Goal: Task Accomplishment & Management: Complete application form

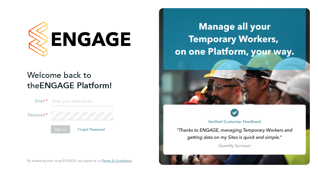
type input "nike.baruwa@googlemail.com"
click at [62, 133] on button "Sign In" at bounding box center [60, 129] width 19 height 8
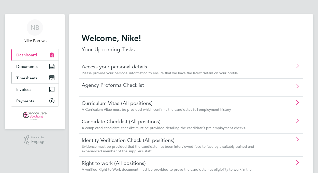
click at [25, 77] on span "Timesheets" at bounding box center [26, 77] width 21 height 5
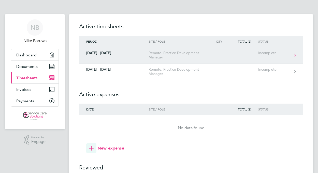
click at [184, 54] on div "Remote, Practice Development Manager" at bounding box center [178, 55] width 58 height 9
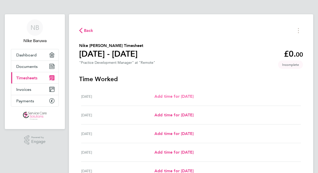
click at [182, 96] on span "Add time for Mon 25 Aug" at bounding box center [174, 96] width 39 height 5
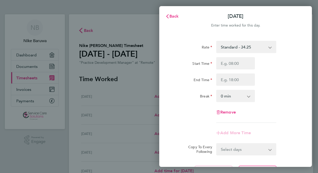
click at [132, 120] on div "Back Mon 25 Aug Enter time worked for this day. Rate Standard - 34.25 Start Tim…" at bounding box center [159, 86] width 318 height 173
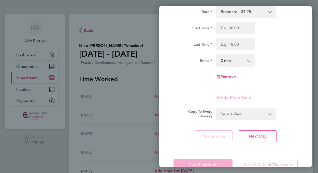
scroll to position [49, 0]
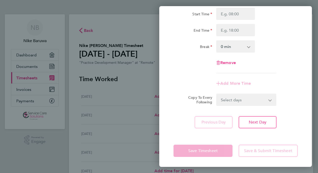
click at [139, 143] on div "Back Mon 25 Aug Enter time worked for this day. Rate Standard - 34.25 Start Tim…" at bounding box center [159, 86] width 318 height 173
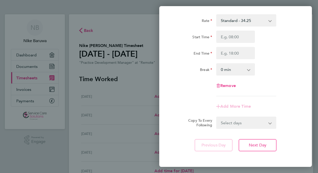
scroll to position [0, 0]
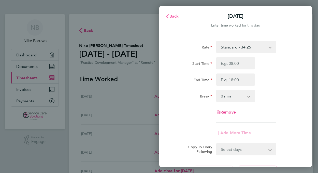
click at [172, 17] on span "Back" at bounding box center [174, 16] width 9 height 5
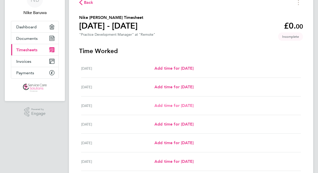
scroll to position [51, 0]
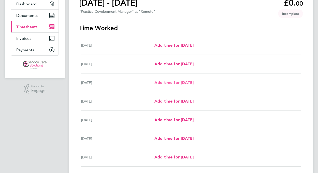
click at [168, 82] on span "Add time for Wed 27 Aug" at bounding box center [174, 82] width 39 height 5
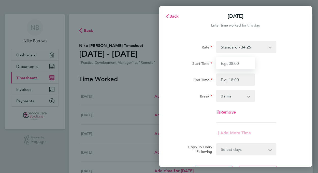
click at [247, 66] on input "Start Time" at bounding box center [236, 63] width 39 height 12
type input "08:30"
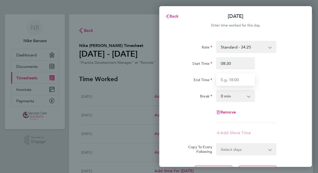
type input "17:15"
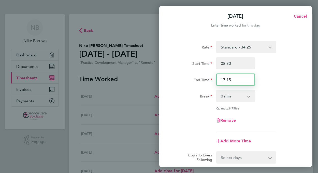
click at [236, 79] on input "17:15" at bounding box center [236, 79] width 39 height 12
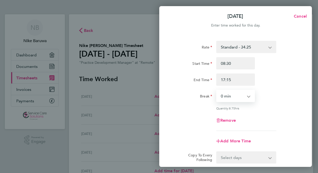
click at [232, 99] on select "0 min 15 min 30 min 45 min 60 min 75 min 90 min" at bounding box center [233, 95] width 32 height 11
select select "30"
click at [217, 90] on select "0 min 15 min 30 min 45 min 60 min 75 min 90 min" at bounding box center [233, 95] width 32 height 11
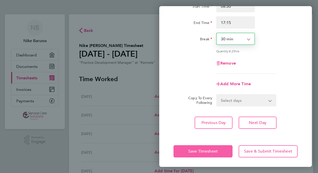
scroll to position [57, 0]
click at [196, 149] on span "Save Timesheet" at bounding box center [204, 150] width 30 height 5
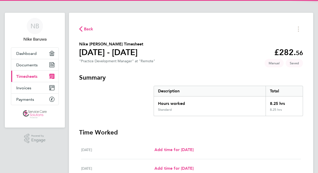
scroll to position [102, 0]
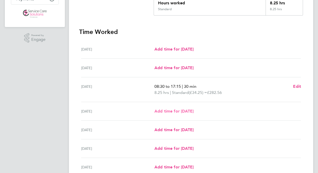
click at [191, 112] on span "Add time for Thu 28 Aug" at bounding box center [174, 111] width 39 height 5
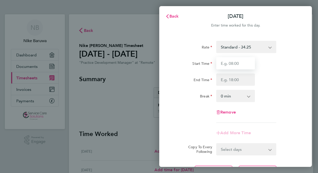
click at [241, 62] on input "Start Time" at bounding box center [236, 63] width 39 height 12
type input "08:30"
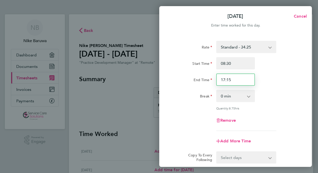
click at [234, 80] on input "17:15" at bounding box center [236, 79] width 39 height 12
drag, startPoint x: 236, startPoint y: 80, endPoint x: 211, endPoint y: 80, distance: 25.2
click at [211, 80] on div "End Time 17:15" at bounding box center [236, 79] width 128 height 12
type input "17:00"
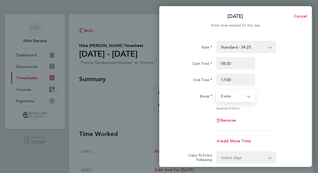
drag, startPoint x: 242, startPoint y: 96, endPoint x: 239, endPoint y: 98, distance: 3.8
click at [242, 96] on select "0 min 15 min 30 min 45 min 60 min 75 min 90 min" at bounding box center [233, 95] width 32 height 11
select select "30"
click at [217, 90] on select "0 min 15 min 30 min 45 min 60 min 75 min 90 min" at bounding box center [233, 95] width 32 height 11
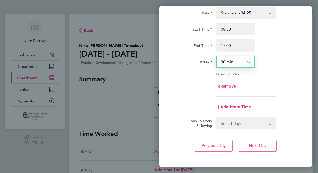
scroll to position [57, 0]
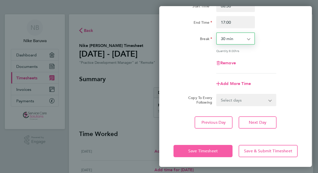
click at [191, 146] on button "Save Timesheet" at bounding box center [203, 151] width 59 height 12
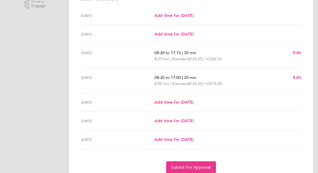
scroll to position [156, 0]
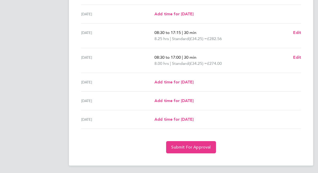
click at [47, 123] on app-navbar "NB Nike Baruwa Applications: Dashboard Documents Current page: Timesheets Invoi…" at bounding box center [35, 16] width 60 height 315
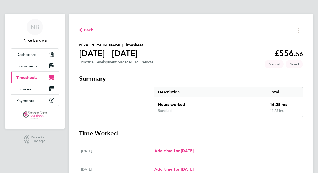
scroll to position [0, 0]
